Goal: Information Seeking & Learning: Learn about a topic

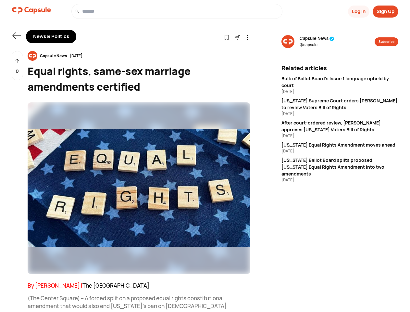
click at [358, 11] on button "Log In" at bounding box center [358, 12] width 21 height 12
click at [385, 11] on button "Sign Up" at bounding box center [386, 12] width 26 height 12
click at [17, 36] on icon at bounding box center [16, 35] width 8 height 6
click at [227, 37] on icon at bounding box center [227, 38] width 6 height 6
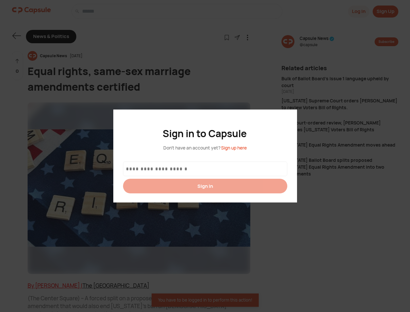
click at [237, 37] on div at bounding box center [205, 156] width 410 height 312
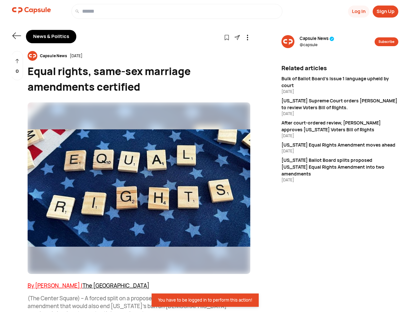
click at [247, 37] on icon at bounding box center [248, 38] width 6 height 6
click at [139, 56] on div "Capsule News [DATE]" at bounding box center [139, 56] width 223 height 10
click at [139, 188] on img at bounding box center [139, 187] width 223 height 171
click at [17, 66] on div "0" at bounding box center [17, 66] width 12 height 30
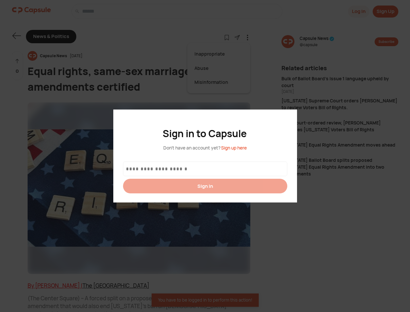
click at [317, 42] on div at bounding box center [205, 156] width 410 height 312
